Goal: Find specific page/section: Find specific page/section

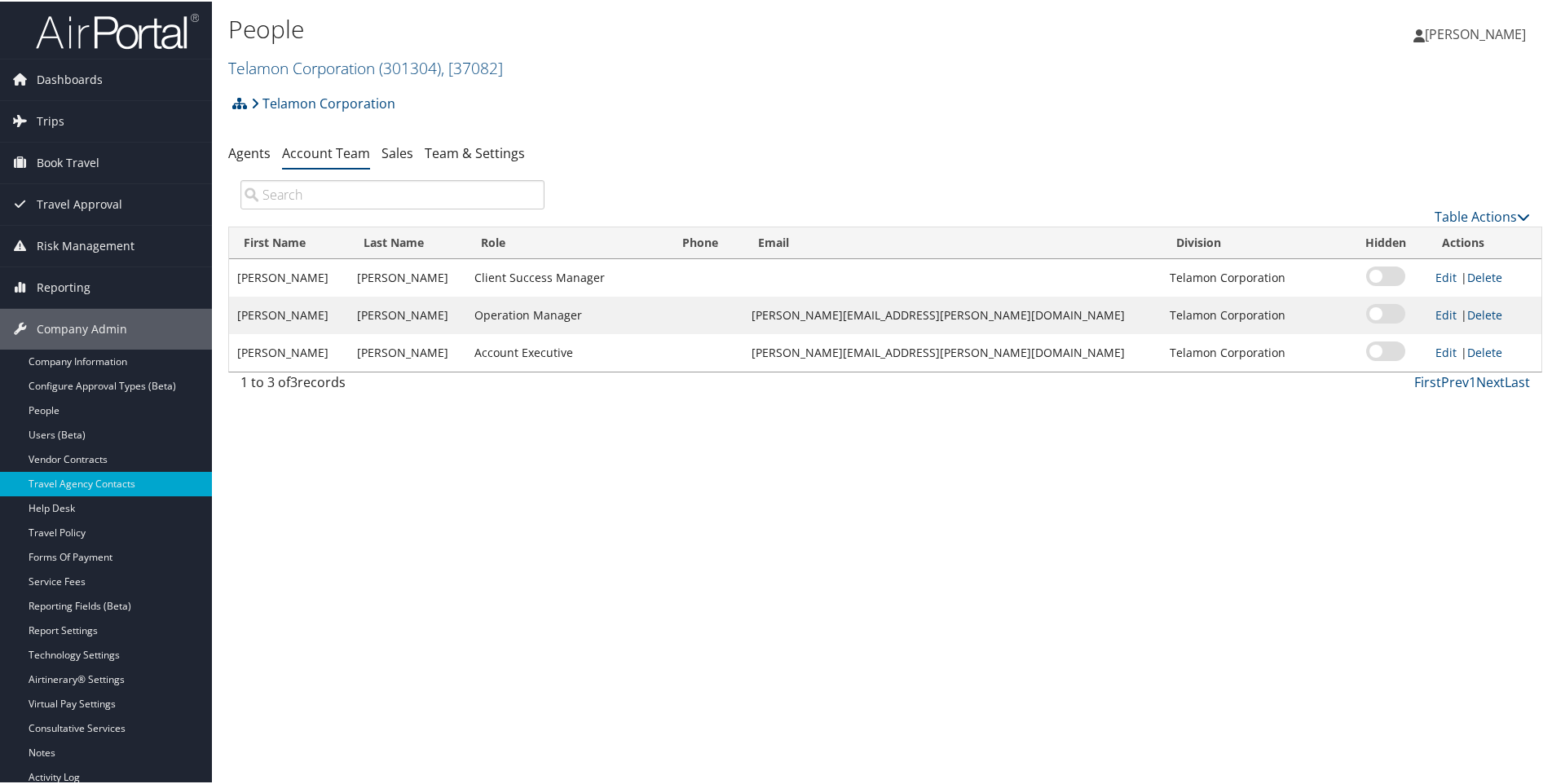
click at [399, 95] on div "Telamon Corporation Account Structure Telamon Corporation (301304) ACTIVE Creat…" at bounding box center [886, 107] width 1314 height 44
click at [387, 101] on link "Telamon Corporation" at bounding box center [323, 101] width 144 height 33
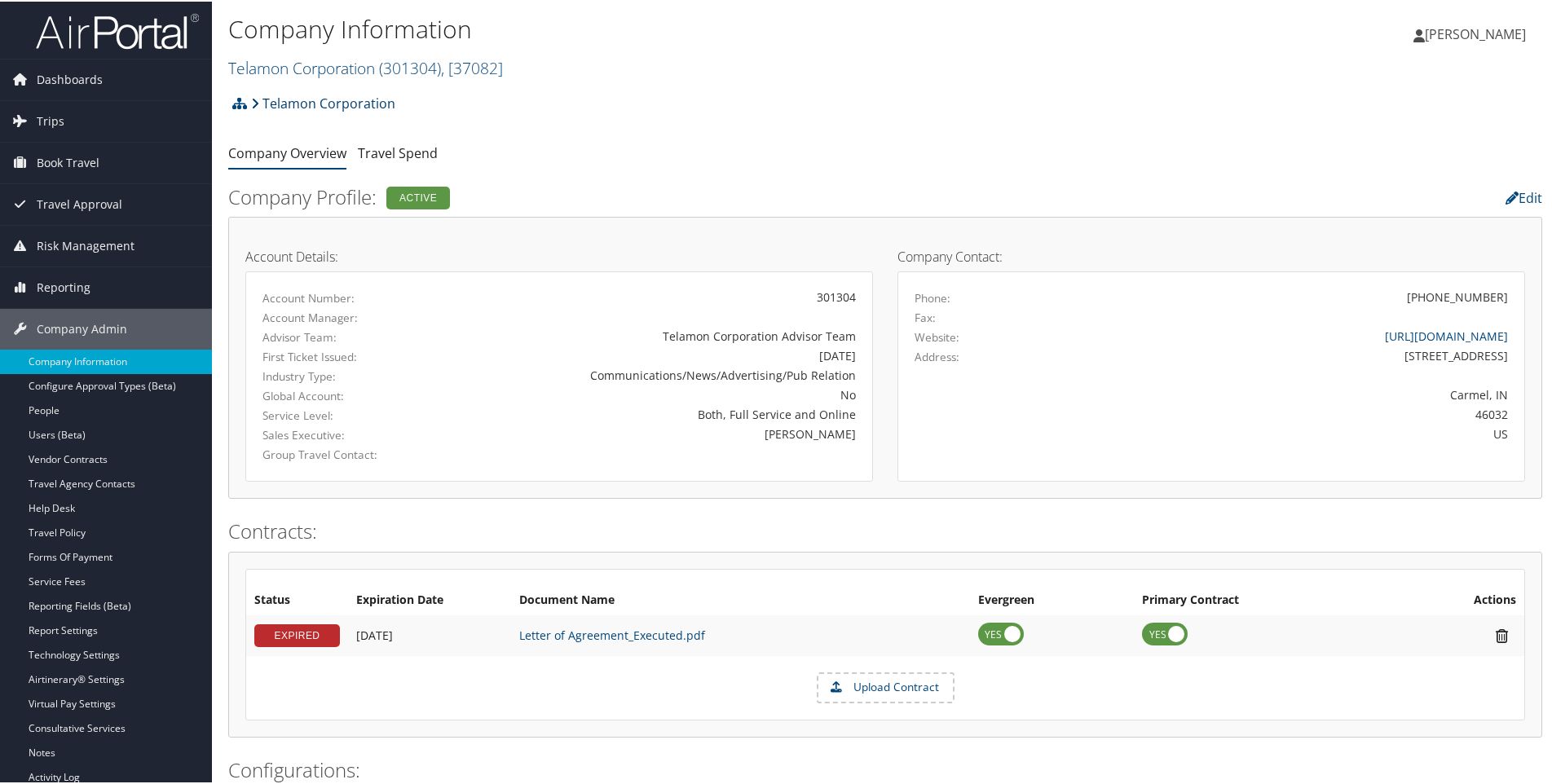
click at [368, 97] on link "Telamon Corporation" at bounding box center [323, 101] width 144 height 33
click at [477, 60] on span ", [ 37082 ]" at bounding box center [472, 66] width 62 height 22
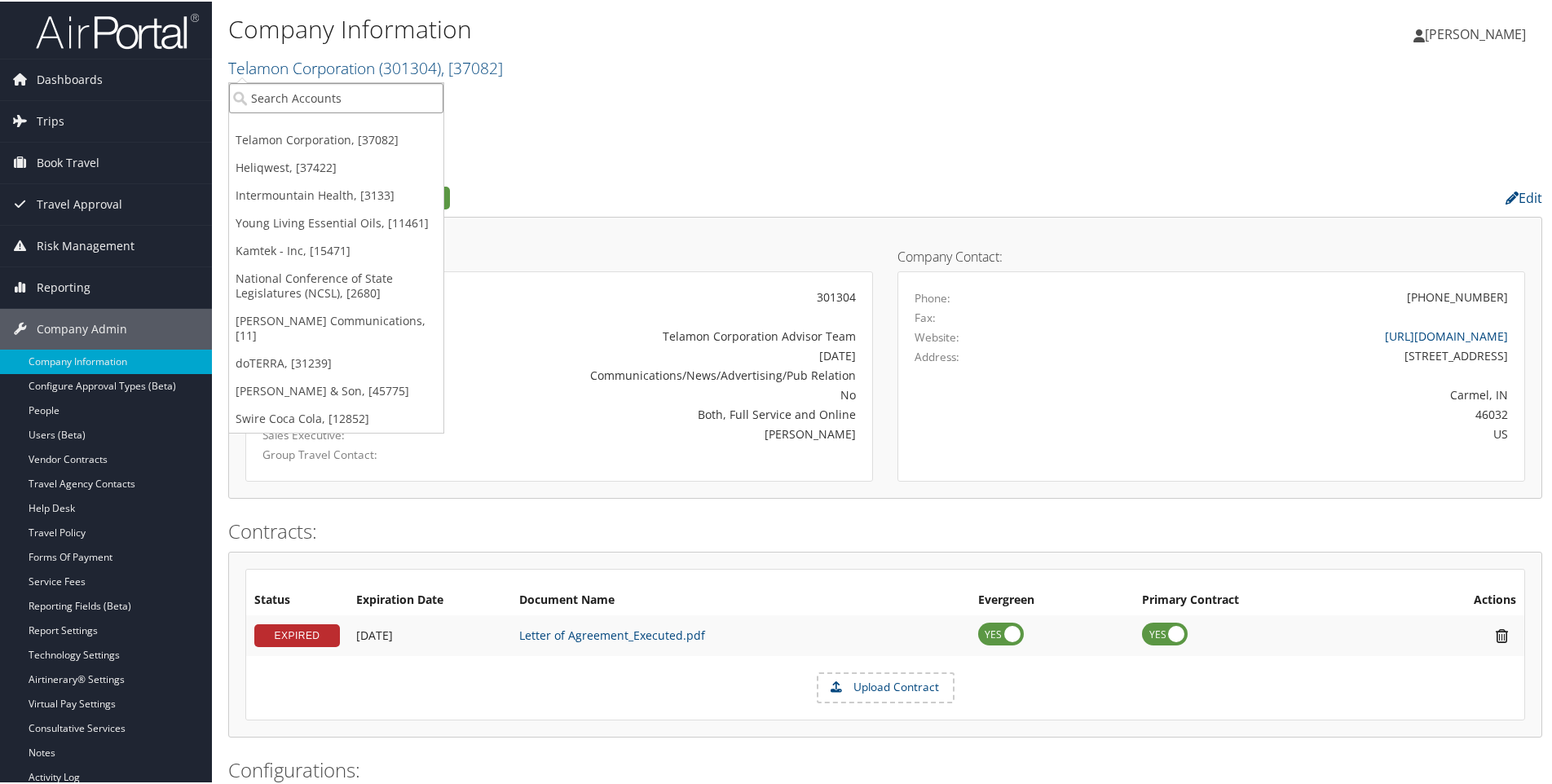
click at [355, 92] on input "search" at bounding box center [336, 96] width 214 height 30
type input "endicot"
click at [307, 131] on div "[PERSON_NAME][GEOGRAPHIC_DATA] (301387), [37423]" at bounding box center [350, 126] width 260 height 15
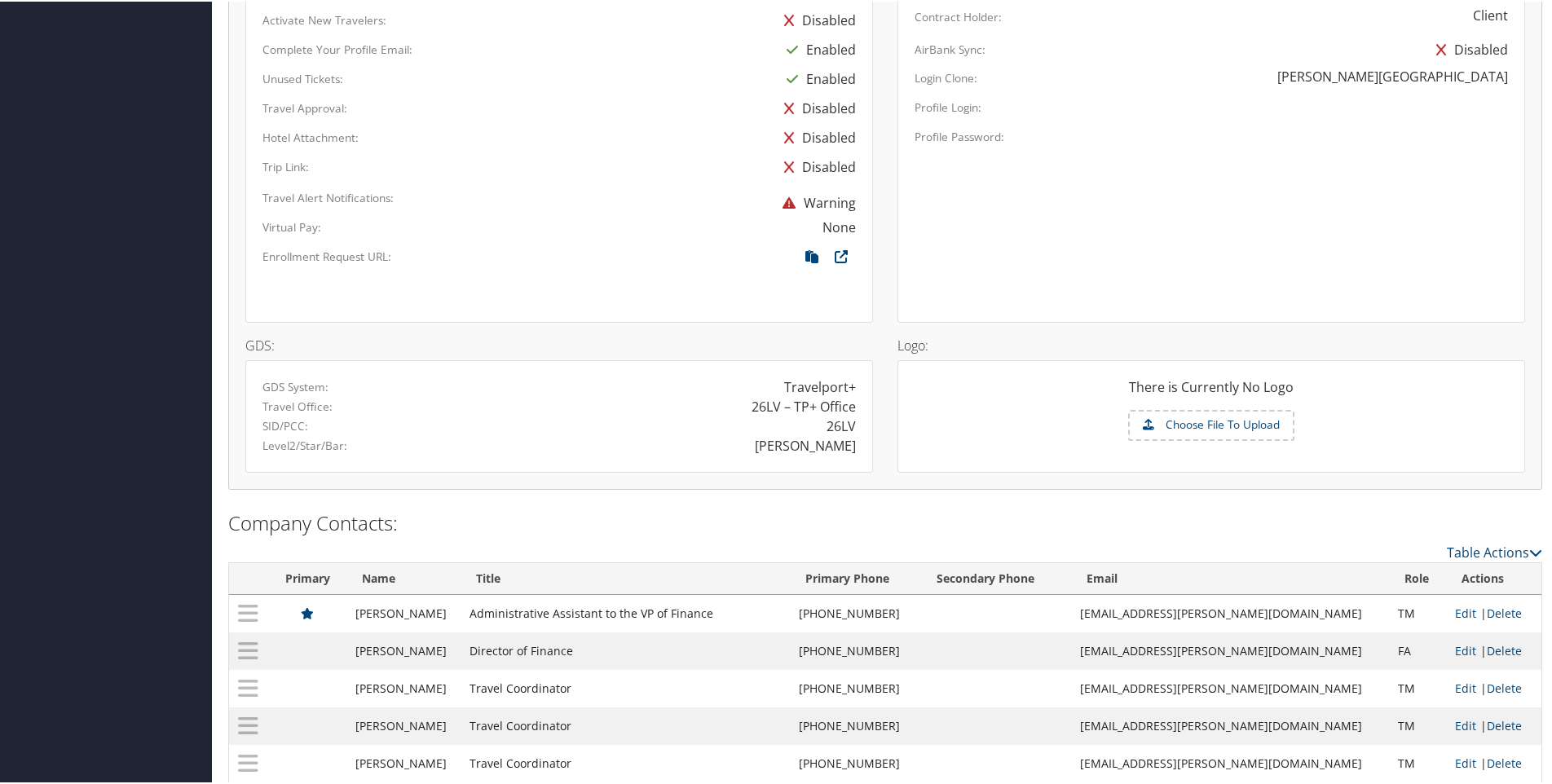
scroll to position [1009, 0]
